Goal: Task Accomplishment & Management: Use online tool/utility

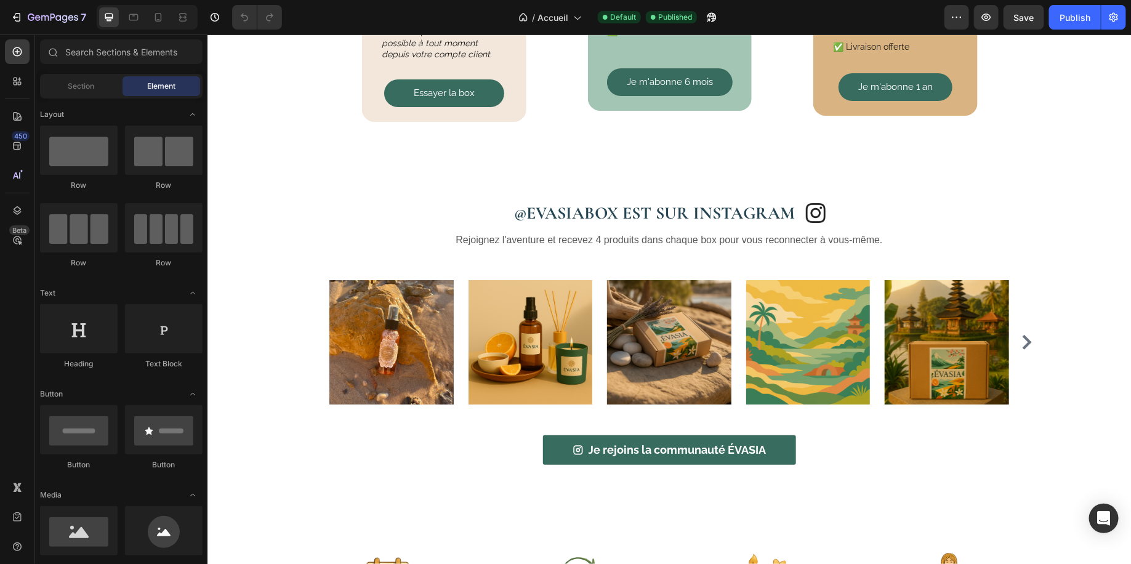
scroll to position [2187, 0]
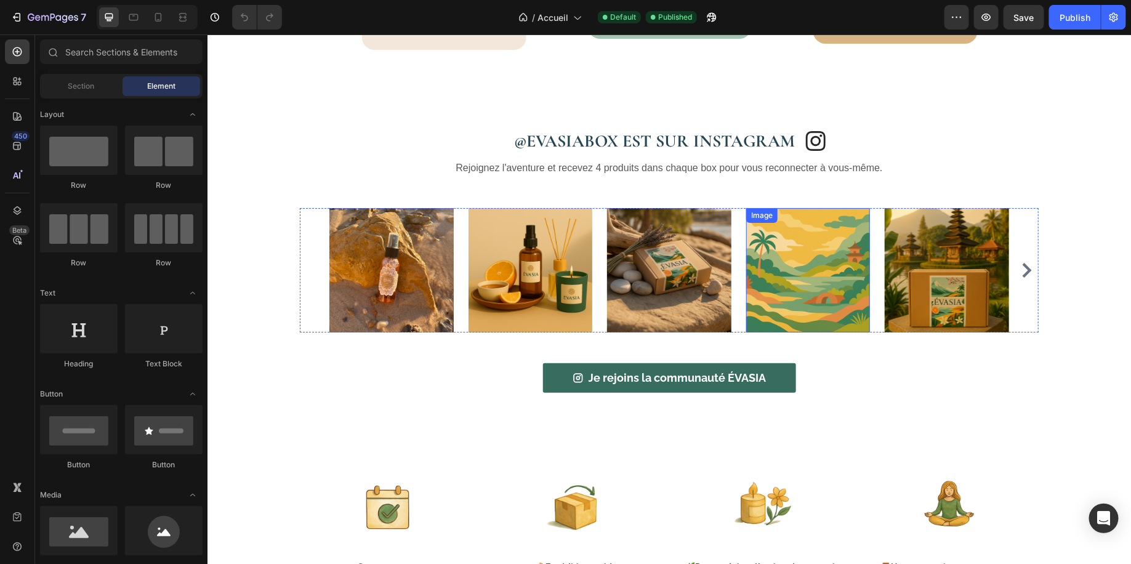
click at [808, 249] on img at bounding box center [807, 269] width 124 height 124
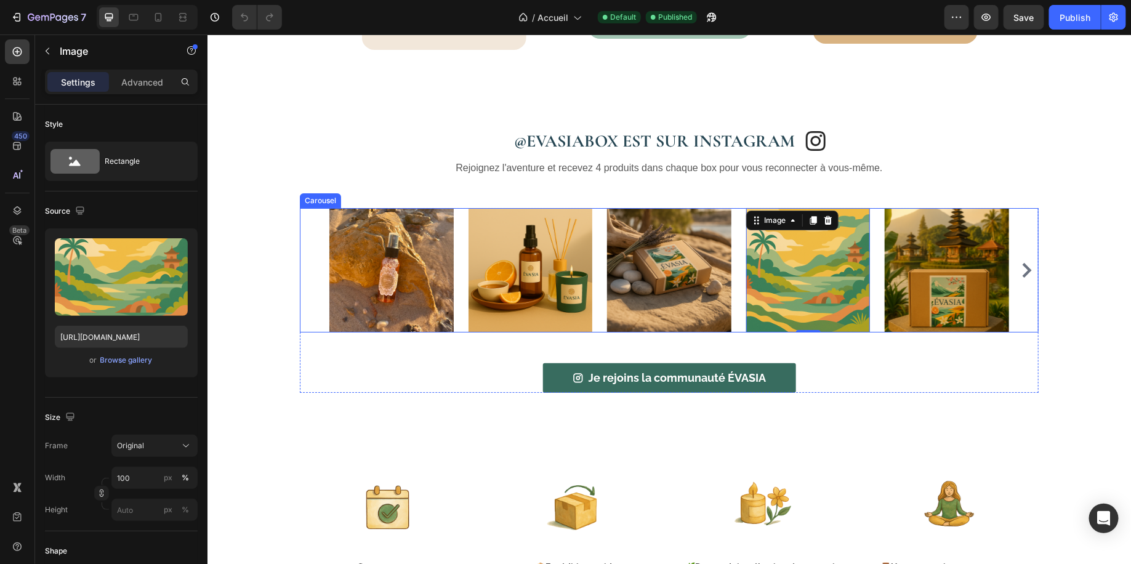
click at [1023, 263] on icon "Carousel Next Arrow" at bounding box center [1026, 269] width 9 height 15
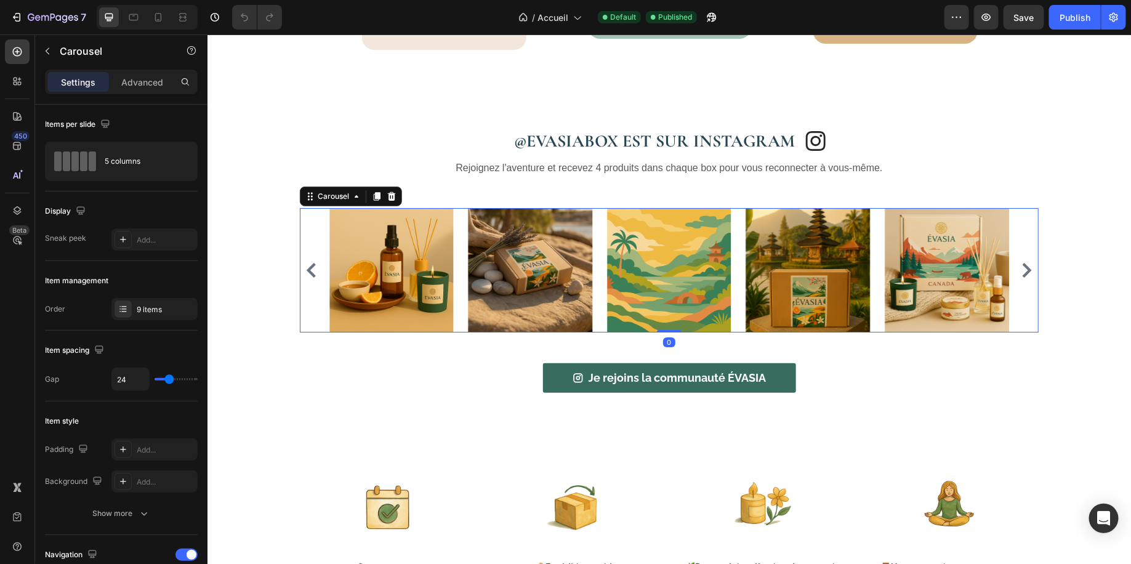
click at [1023, 263] on icon "Carousel Next Arrow" at bounding box center [1026, 269] width 9 height 15
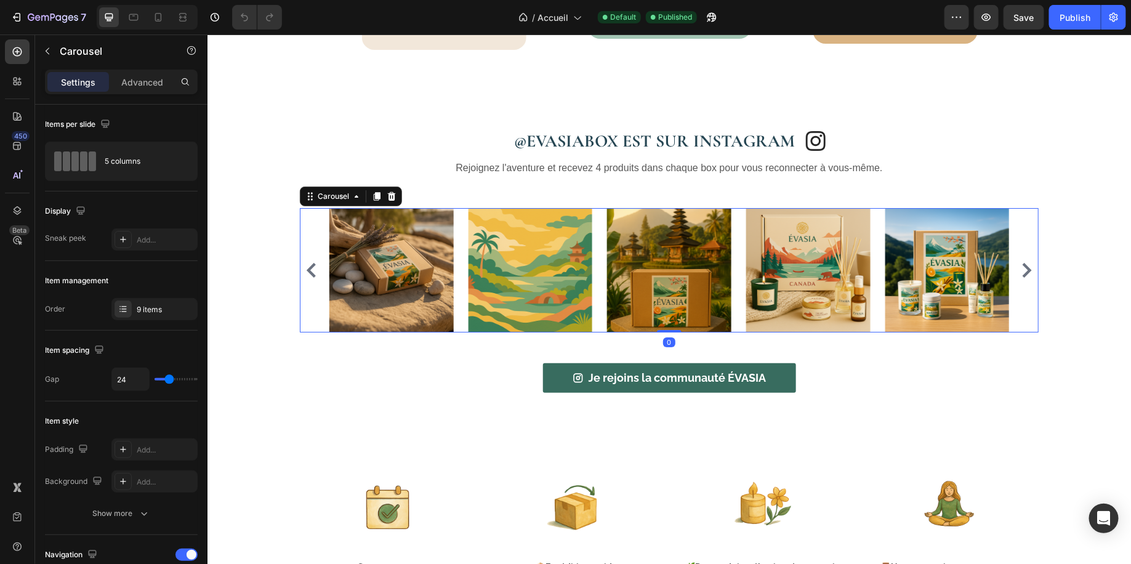
click at [1023, 263] on icon "Carousel Next Arrow" at bounding box center [1026, 269] width 9 height 15
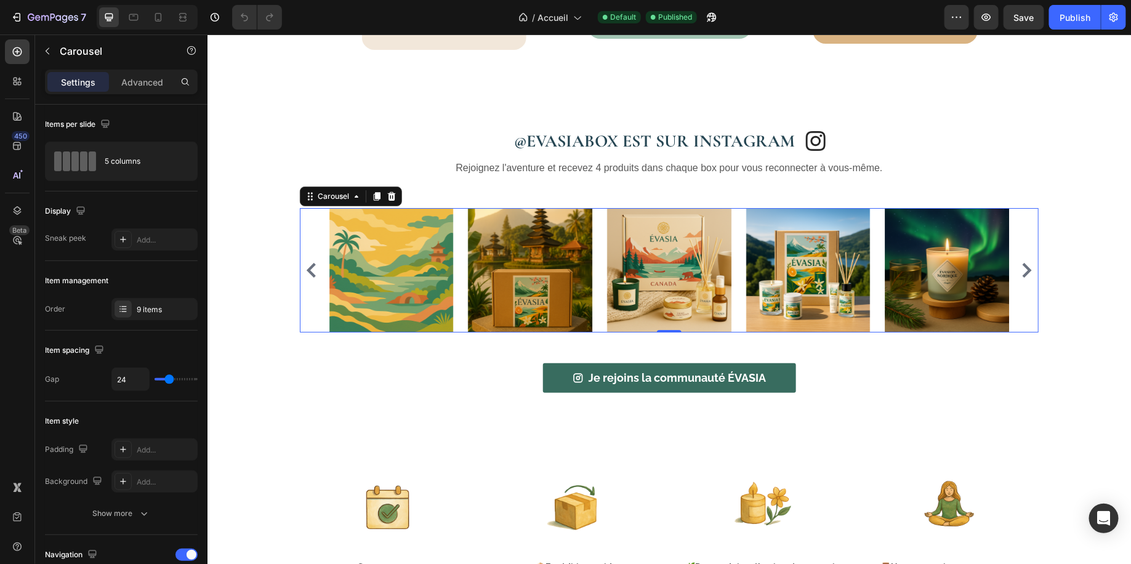
click at [1023, 263] on icon "Carousel Next Arrow" at bounding box center [1026, 269] width 9 height 15
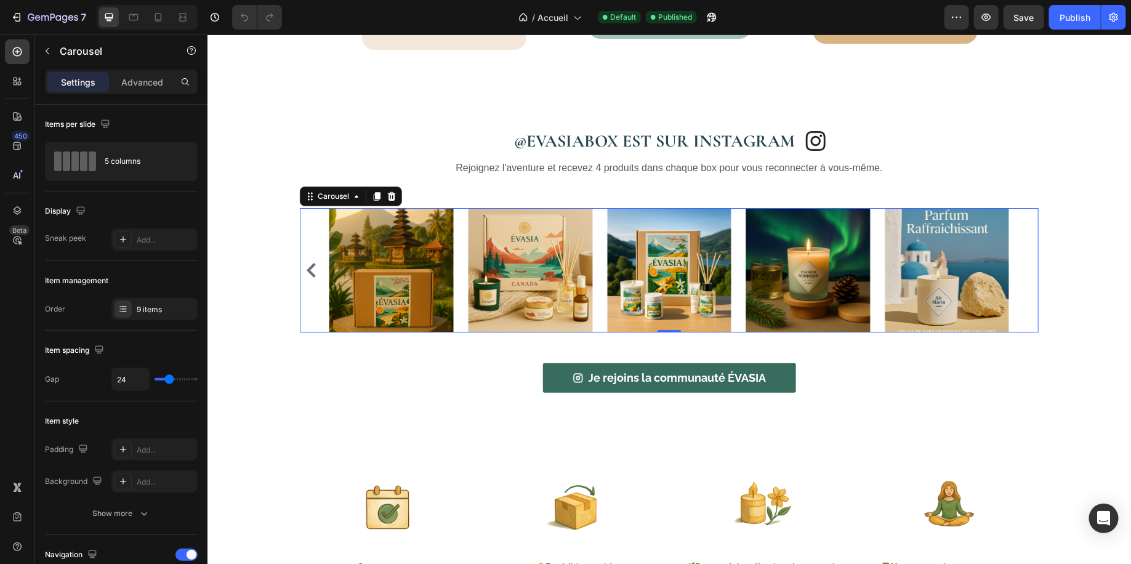
click at [308, 267] on icon "Carousel Back Arrow" at bounding box center [310, 269] width 15 height 15
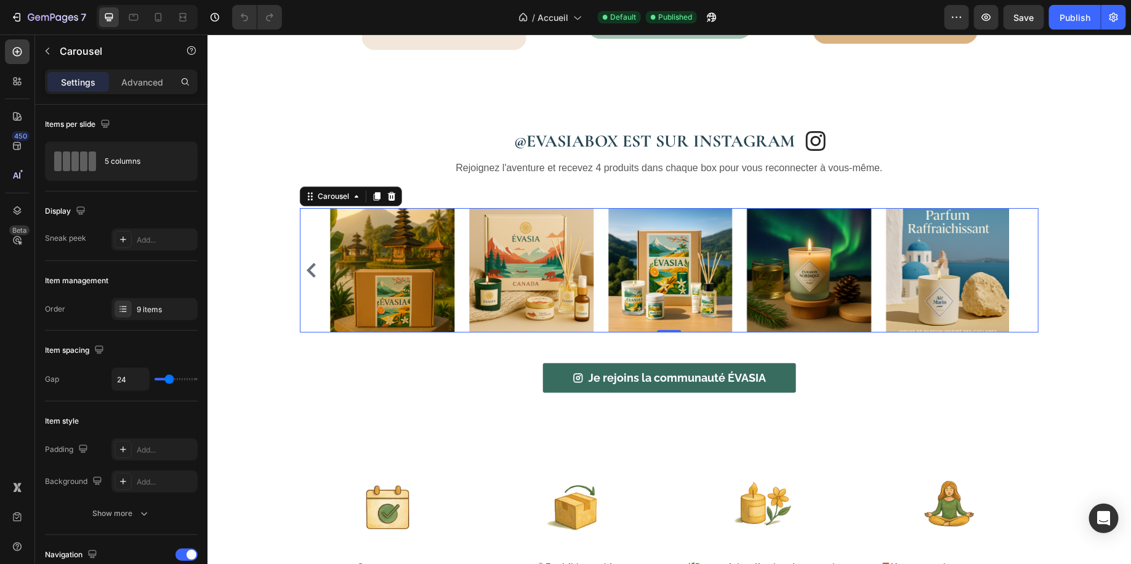
click at [308, 267] on icon "Carousel Back Arrow" at bounding box center [310, 269] width 15 height 15
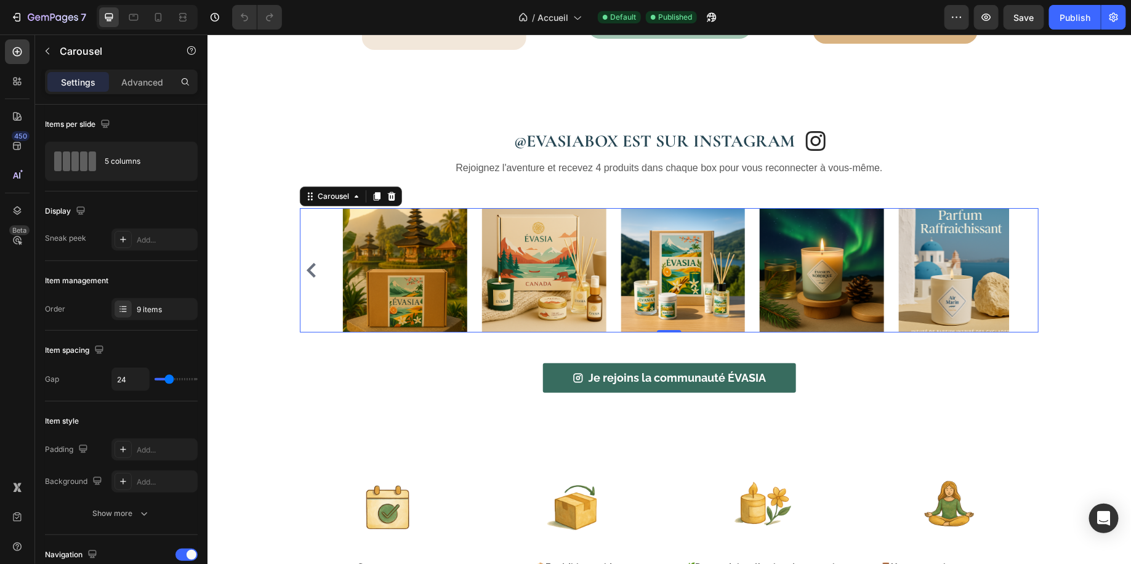
click at [308, 267] on icon "Carousel Back Arrow" at bounding box center [310, 269] width 15 height 15
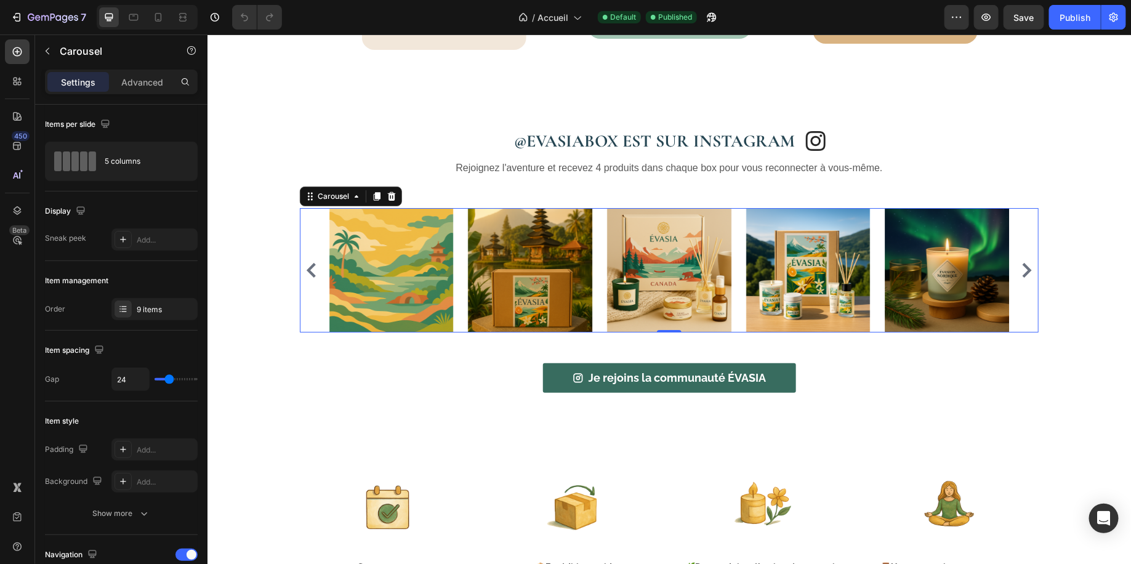
click at [1023, 264] on icon "Carousel Next Arrow" at bounding box center [1026, 269] width 15 height 15
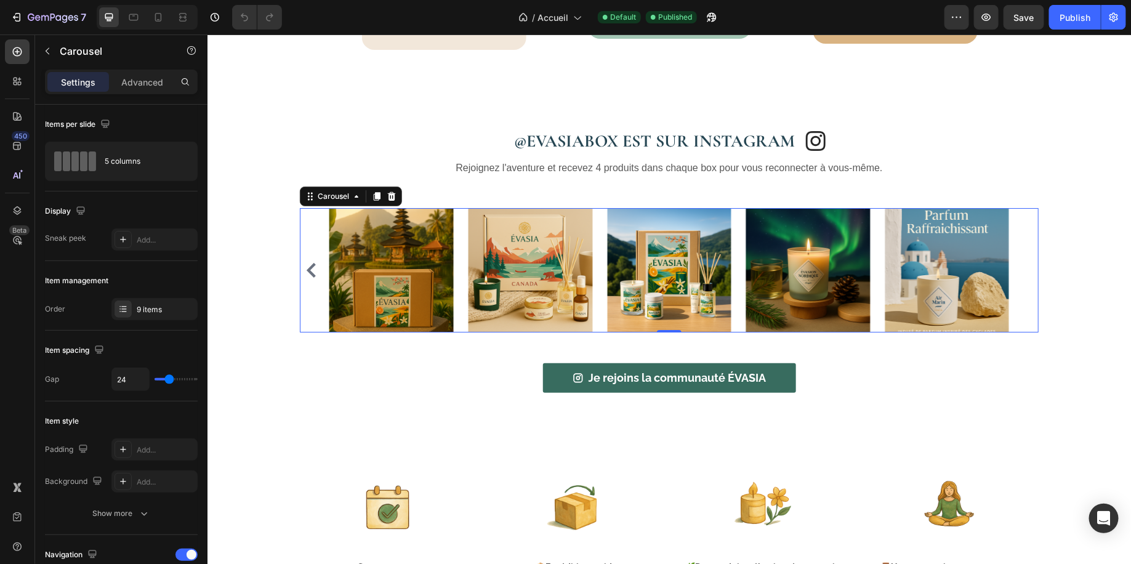
click at [1023, 264] on div "Image Image Image Image Image Image Image Image Image" at bounding box center [668, 269] width 739 height 124
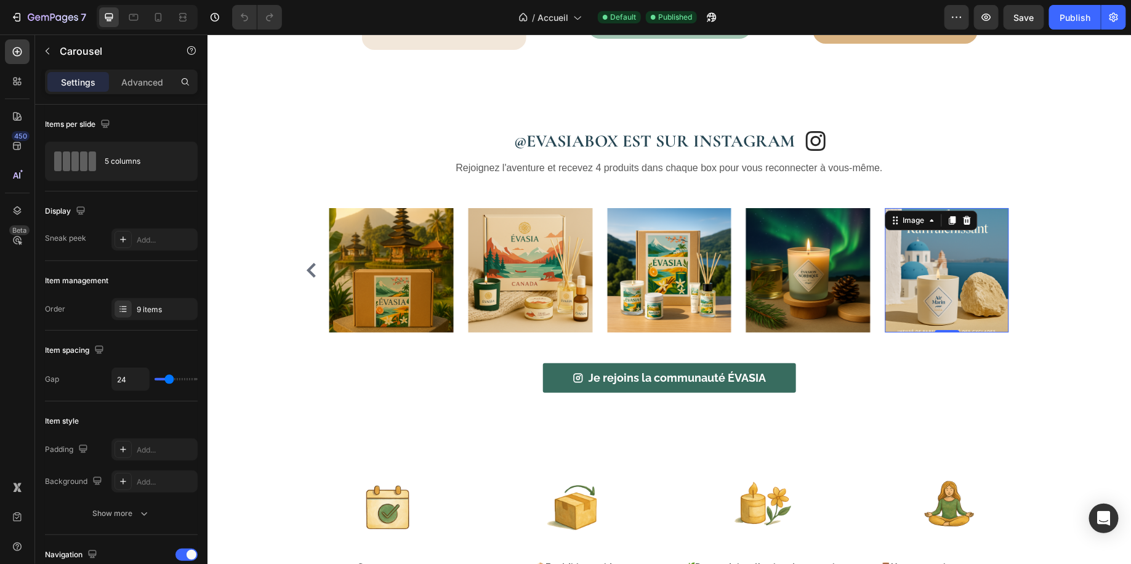
click at [953, 257] on img at bounding box center [946, 269] width 124 height 124
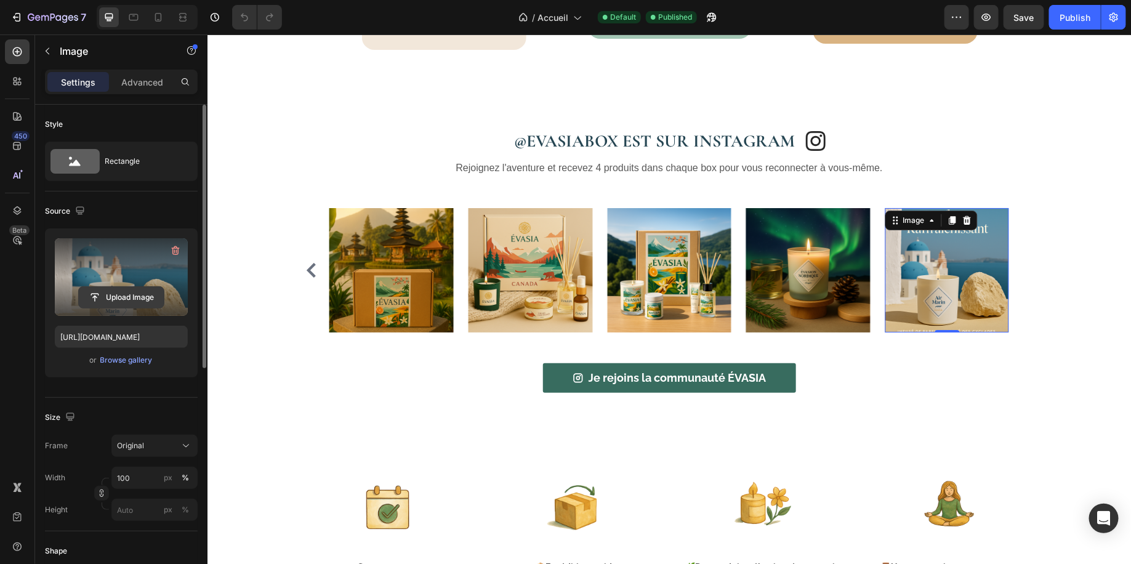
click at [124, 297] on input "file" at bounding box center [121, 297] width 85 height 21
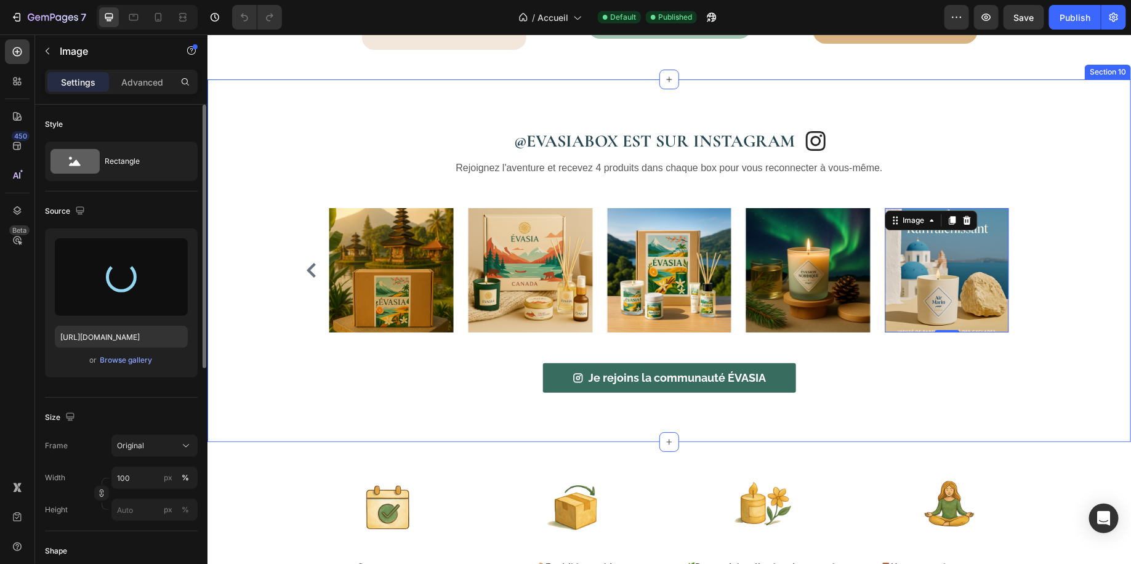
type input "[URL][DOMAIN_NAME]"
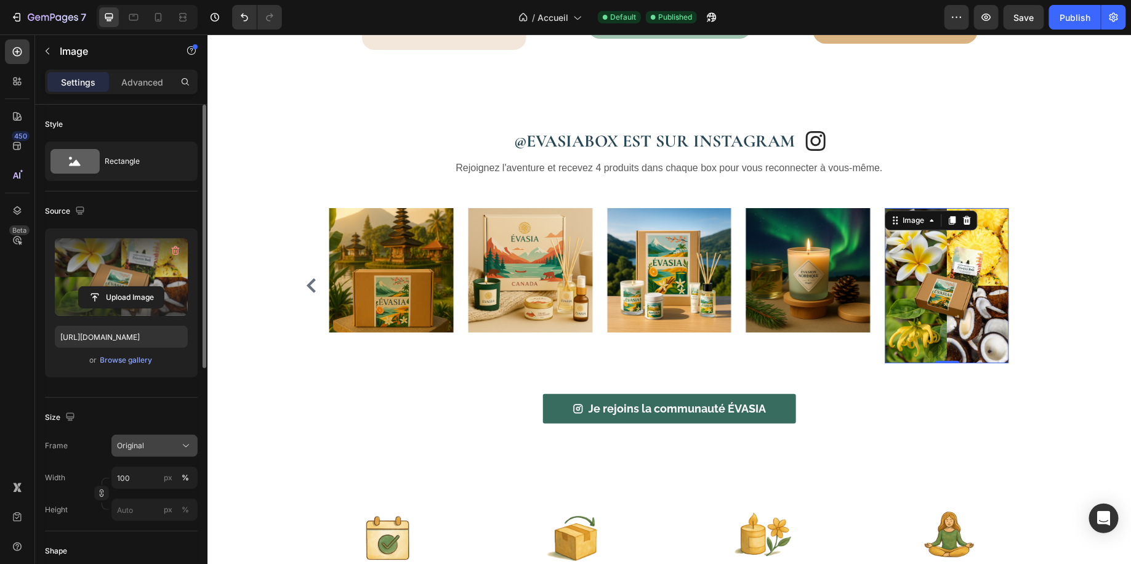
click at [143, 443] on span "Original" at bounding box center [130, 445] width 27 height 11
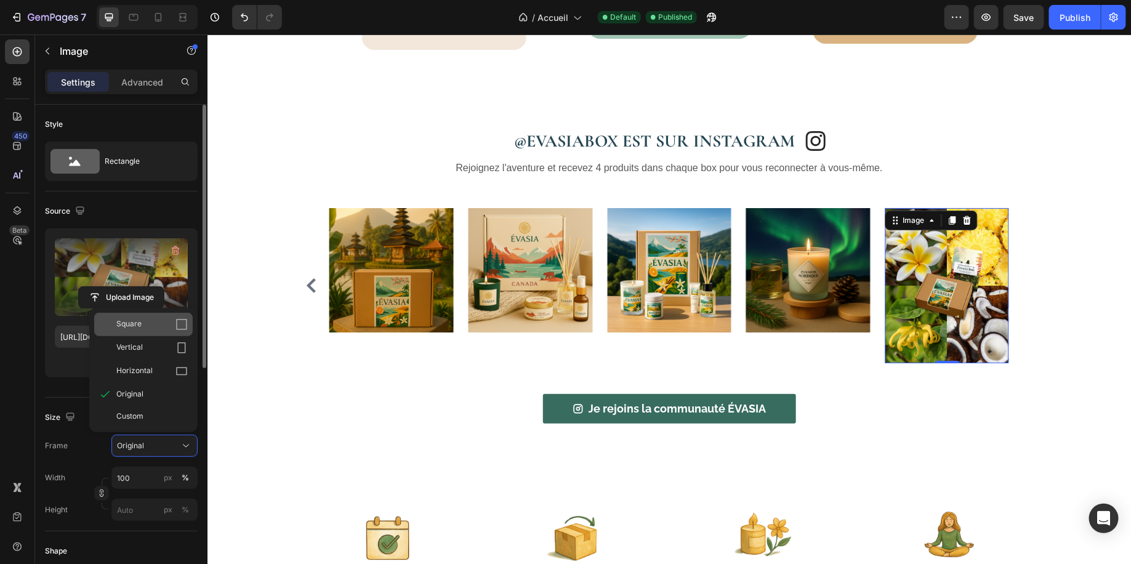
click at [174, 331] on div "Square" at bounding box center [143, 324] width 98 height 23
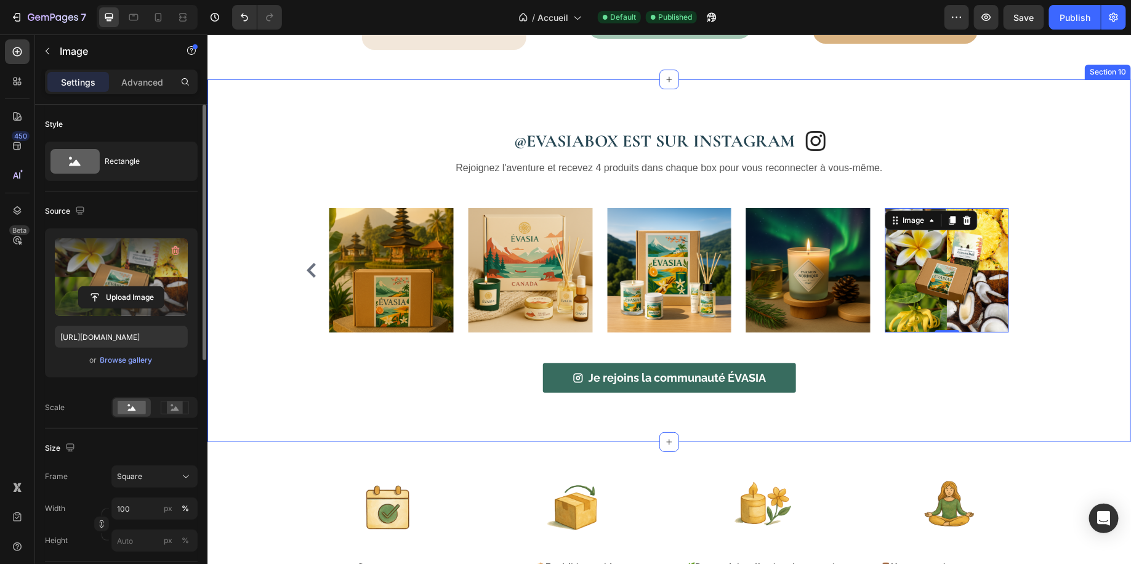
click at [1079, 152] on div "@EVASIABOX EST SUR INSTAGRAM Heading Image Row Rejoignez l'aventure et recevez …" at bounding box center [668, 260] width 905 height 264
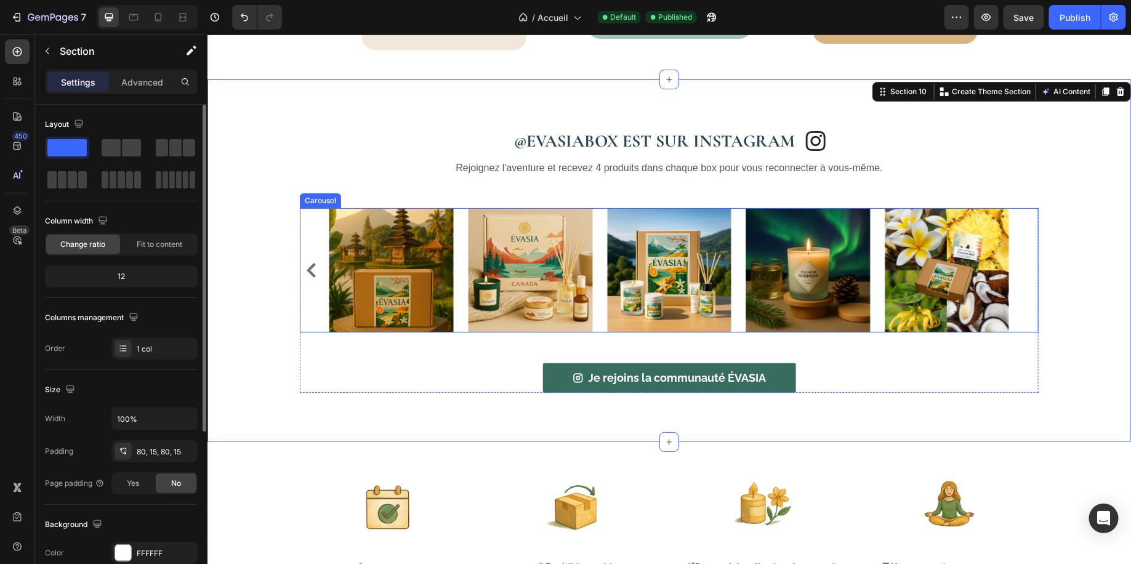
click at [308, 266] on icon "Carousel Back Arrow" at bounding box center [310, 269] width 15 height 15
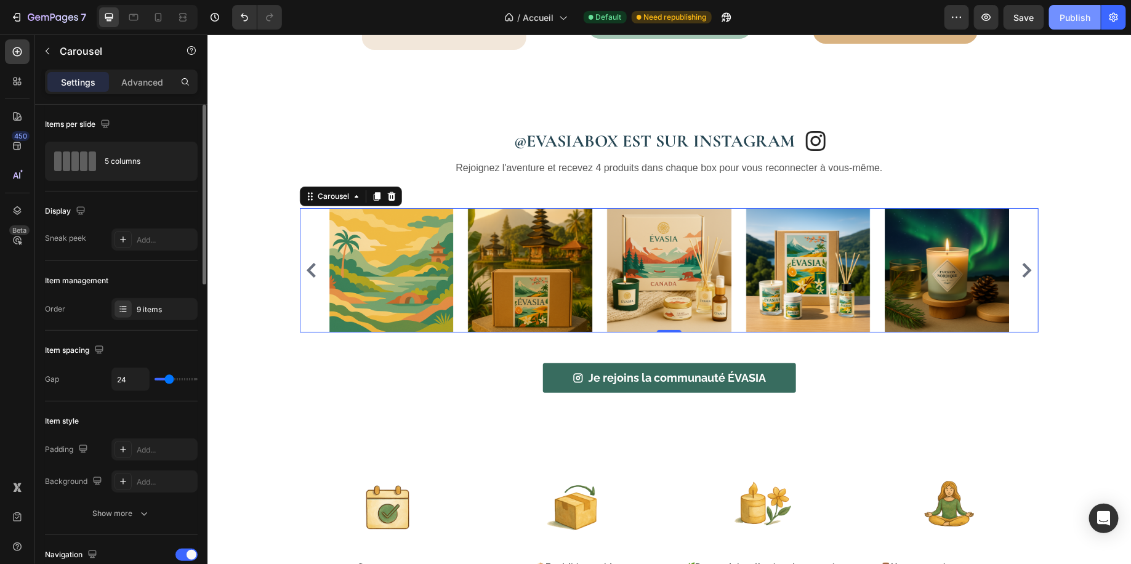
click at [1076, 23] on button "Publish" at bounding box center [1075, 17] width 52 height 25
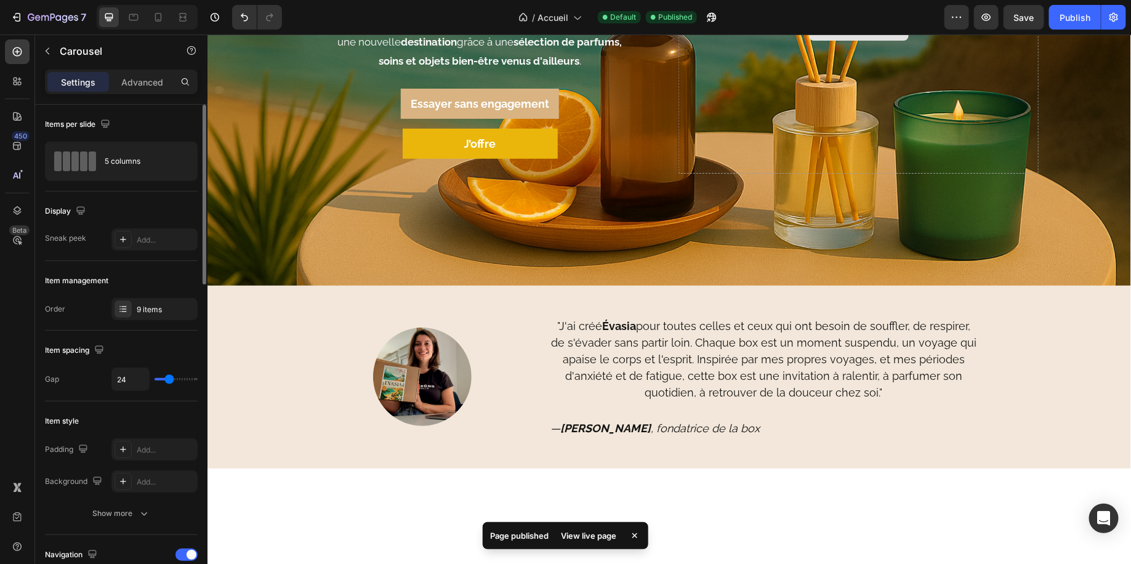
scroll to position [0, 0]
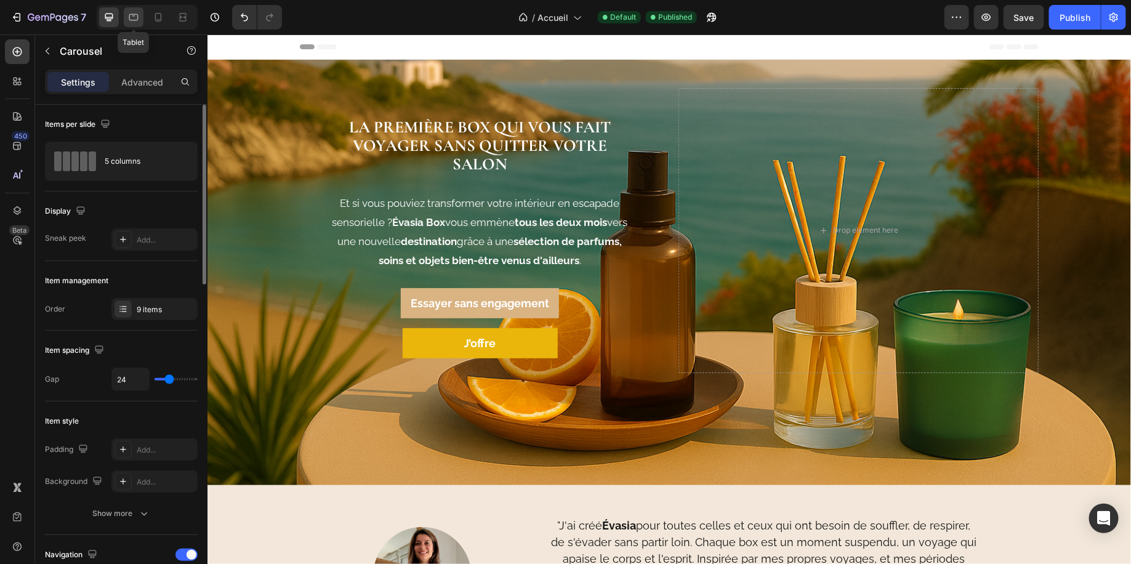
click at [137, 20] on icon at bounding box center [133, 17] width 12 height 12
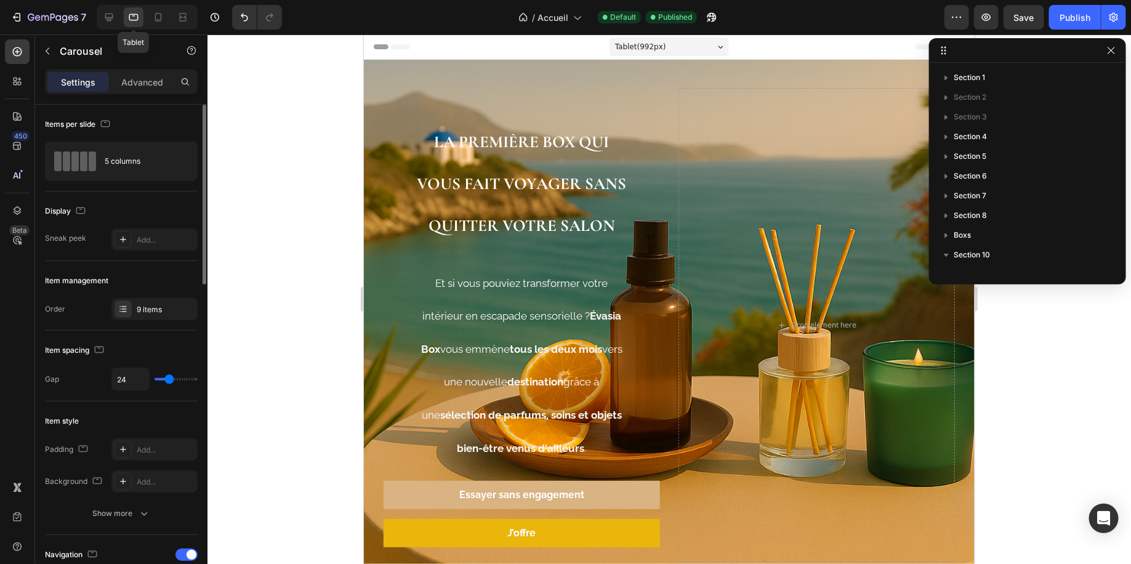
scroll to position [193, 0]
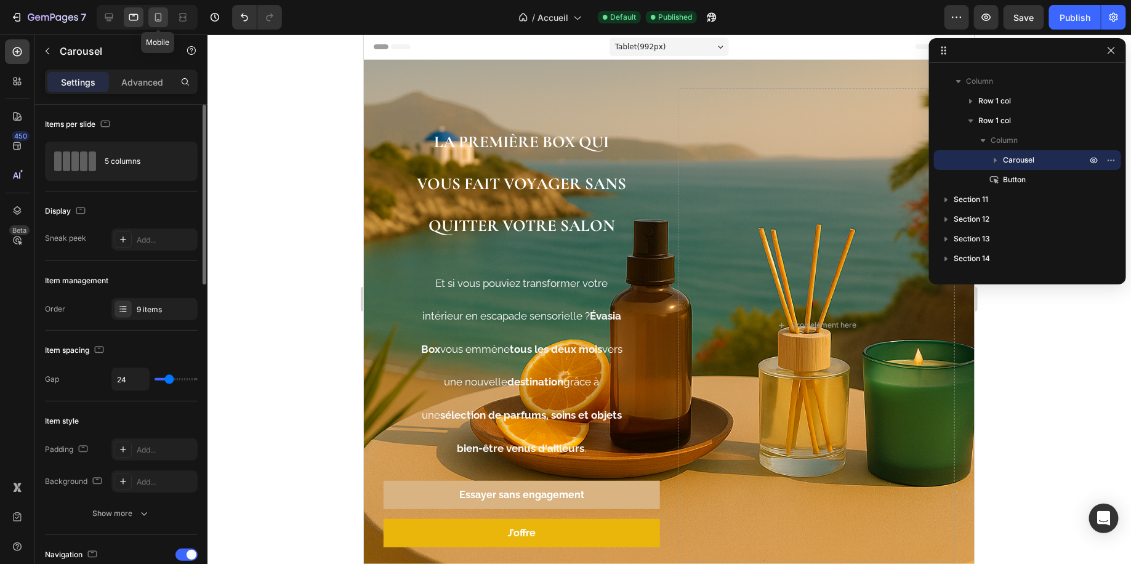
click at [158, 22] on icon at bounding box center [158, 17] width 12 height 12
type input "7"
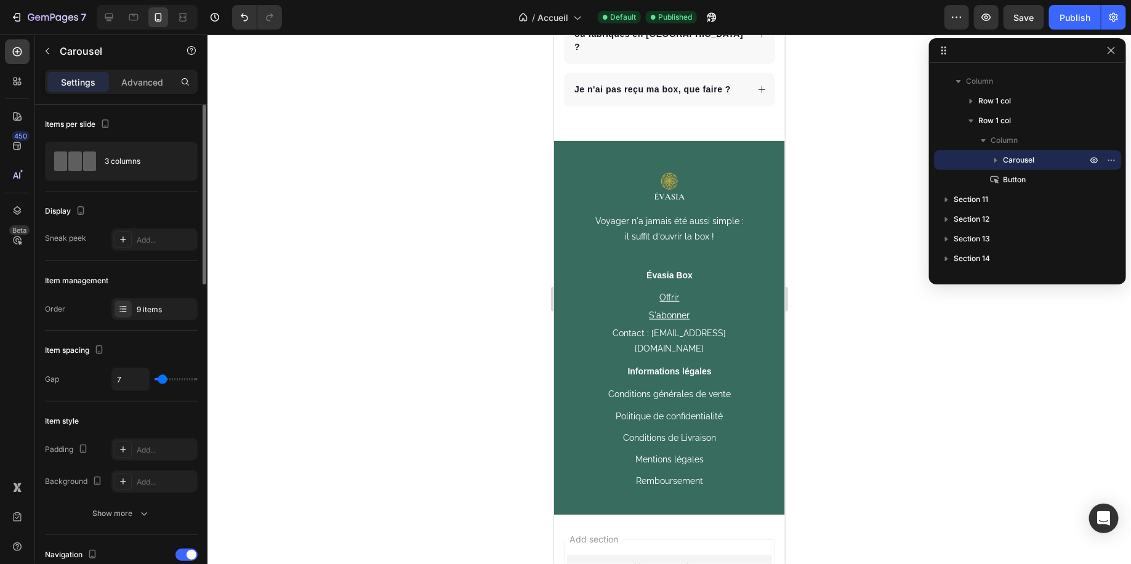
scroll to position [6998, 0]
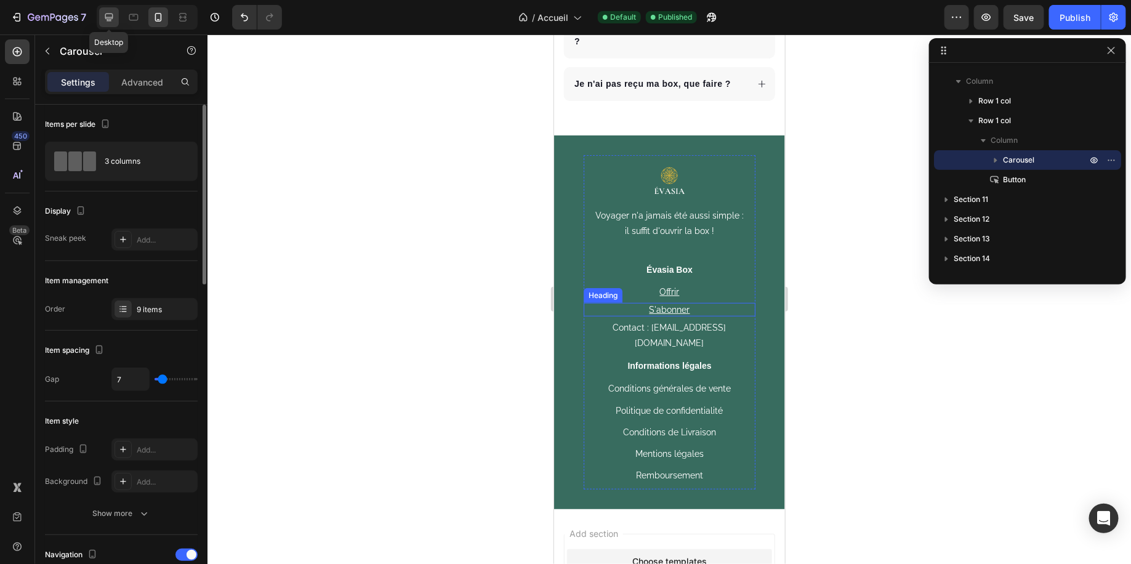
click at [108, 10] on div at bounding box center [109, 17] width 20 height 20
type input "24"
